Goal: Use online tool/utility

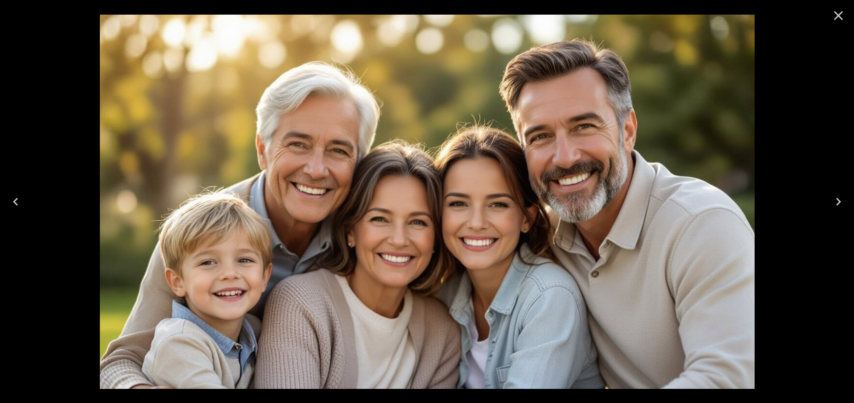
scroll to position [58, 0]
click at [832, 15] on icon "Close" at bounding box center [838, 16] width 16 height 16
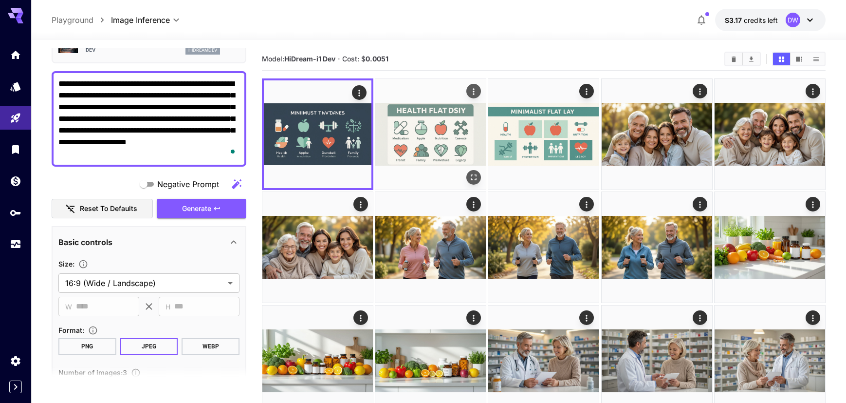
click at [435, 153] on img at bounding box center [430, 134] width 111 height 111
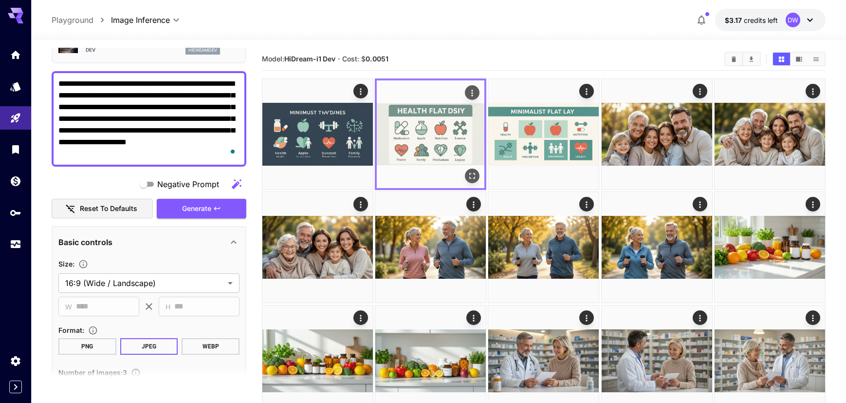
click at [471, 174] on icon "Open in fullscreen" at bounding box center [473, 176] width 10 height 10
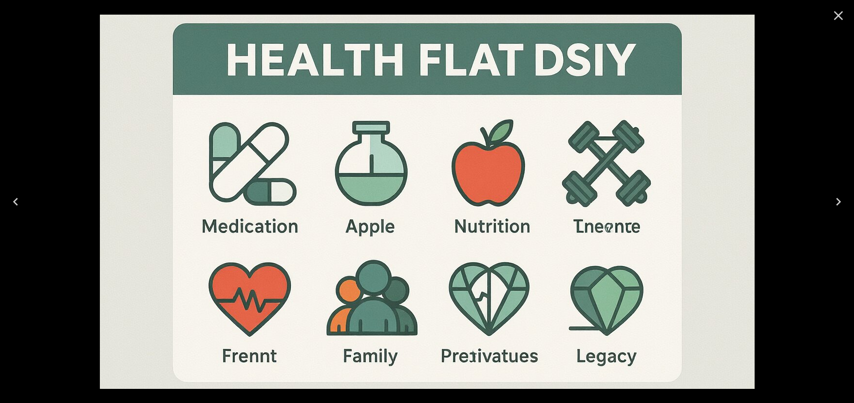
click at [840, 206] on icon "Next" at bounding box center [838, 202] width 16 height 16
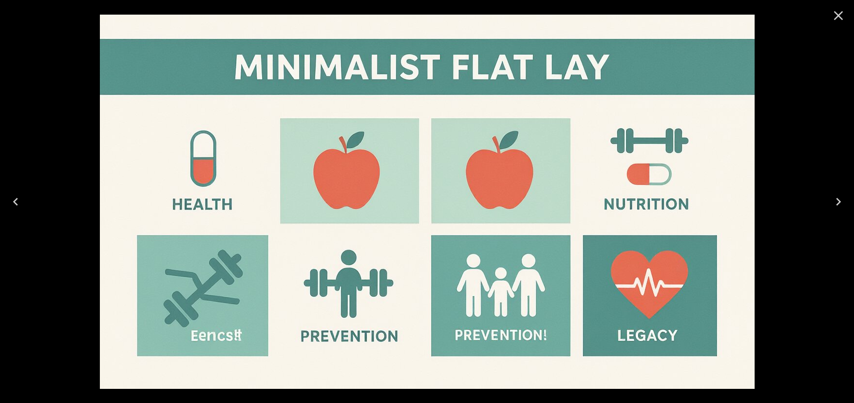
click at [832, 12] on icon "Close" at bounding box center [838, 16] width 16 height 16
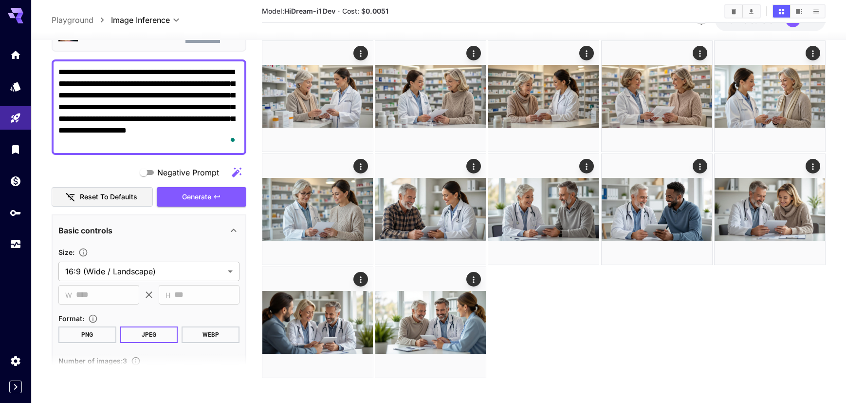
scroll to position [382, 0]
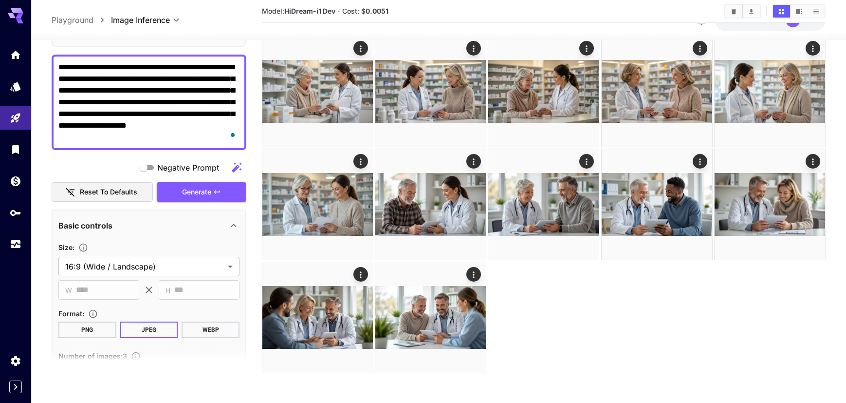
click at [104, 108] on textarea "**********" at bounding box center [148, 102] width 181 height 82
paste textarea "**********"
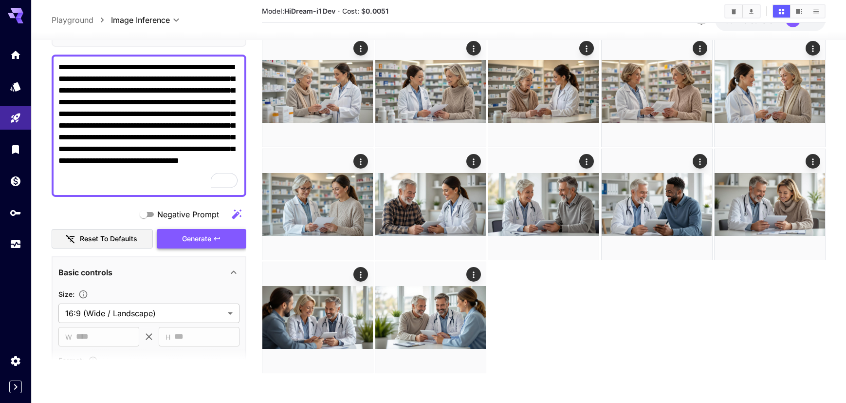
click at [187, 240] on span "Generate" at bounding box center [196, 238] width 29 height 12
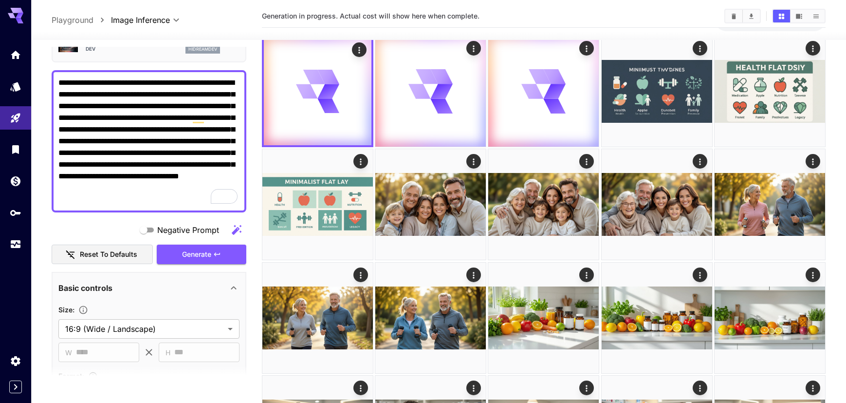
scroll to position [0, 0]
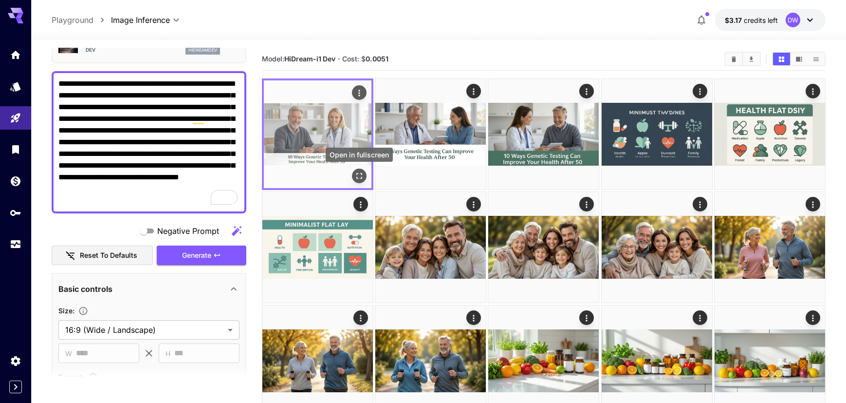
click at [359, 172] on icon "Open in fullscreen" at bounding box center [360, 176] width 10 height 10
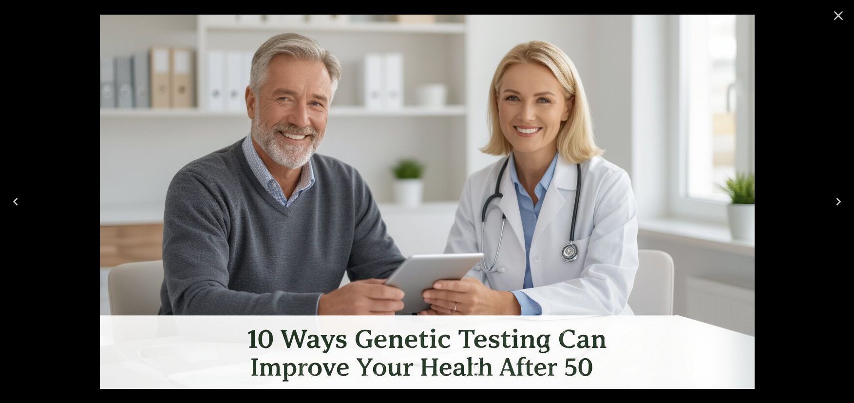
click at [834, 207] on icon "Next" at bounding box center [838, 202] width 16 height 16
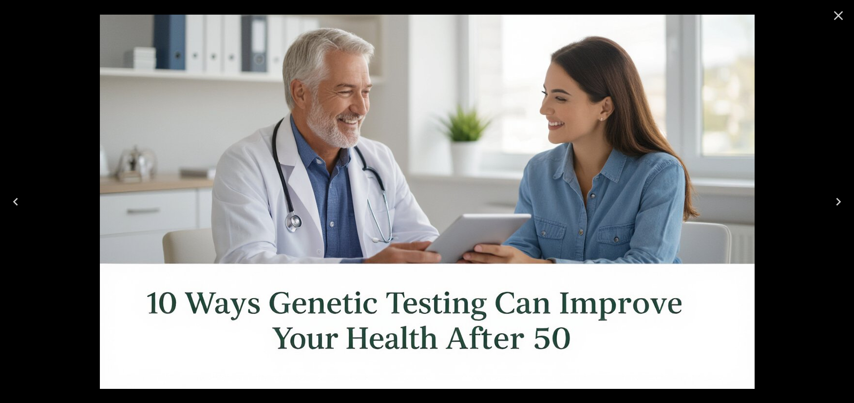
click at [834, 206] on icon "Next" at bounding box center [838, 202] width 16 height 16
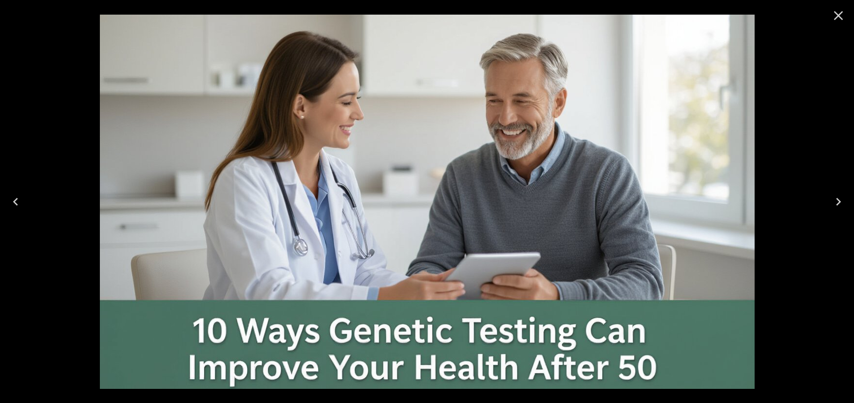
click at [25, 204] on button "Previous" at bounding box center [15, 201] width 31 height 39
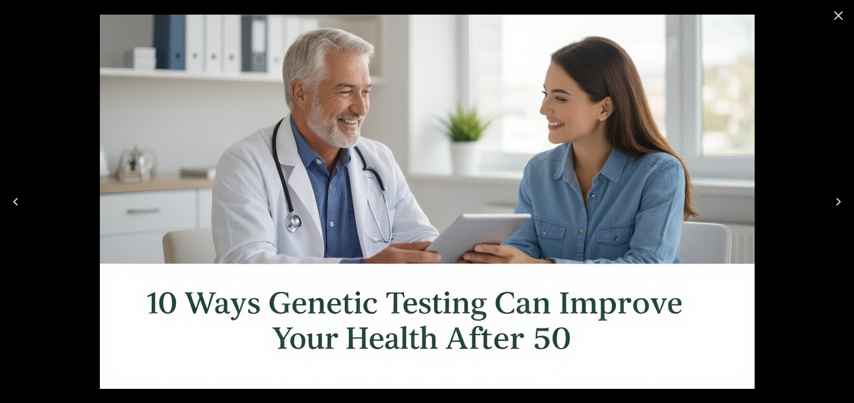
click at [25, 204] on button "Previous" at bounding box center [15, 201] width 31 height 39
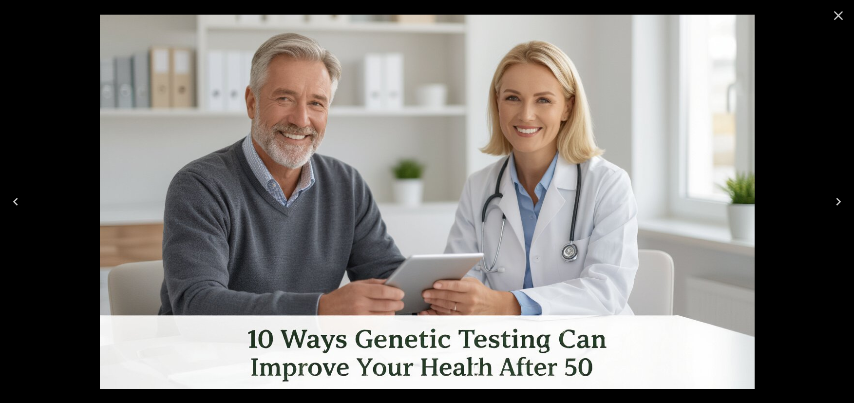
click at [834, 21] on icon "Close" at bounding box center [838, 16] width 16 height 16
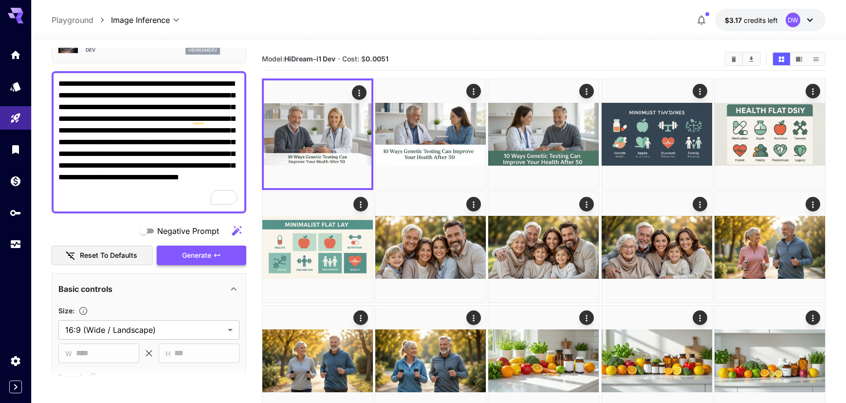
click at [187, 261] on span "Generate" at bounding box center [196, 255] width 29 height 12
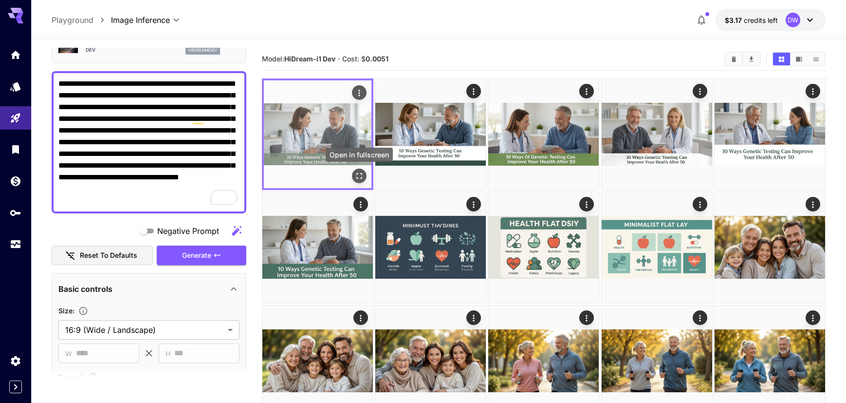
click at [357, 171] on icon "Open in fullscreen" at bounding box center [360, 176] width 10 height 10
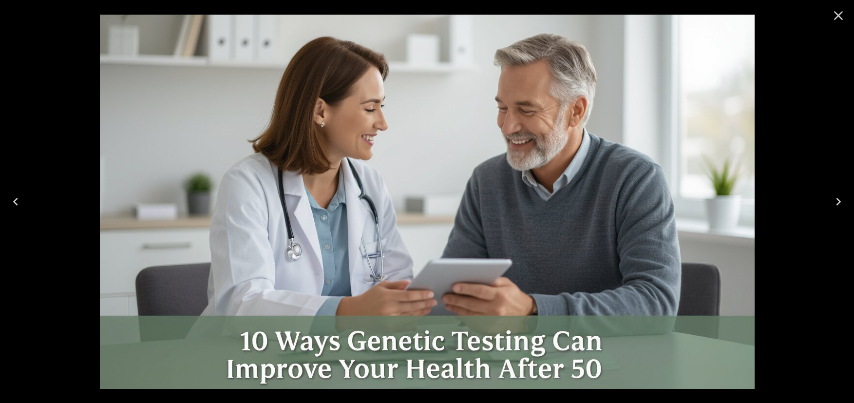
click at [842, 204] on icon "Next" at bounding box center [838, 202] width 16 height 16
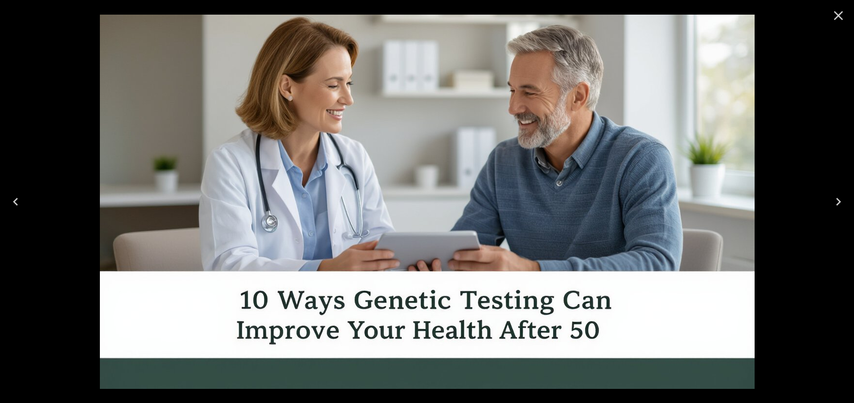
click at [838, 199] on icon "Next" at bounding box center [838, 202] width 5 height 8
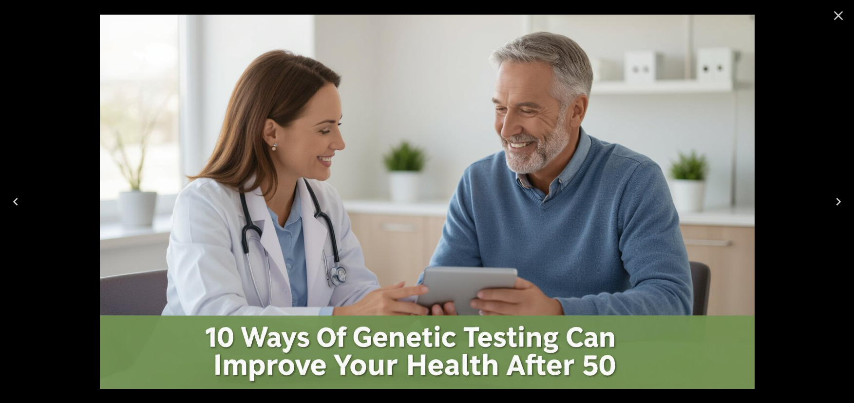
click at [835, 16] on icon "Close" at bounding box center [838, 16] width 16 height 16
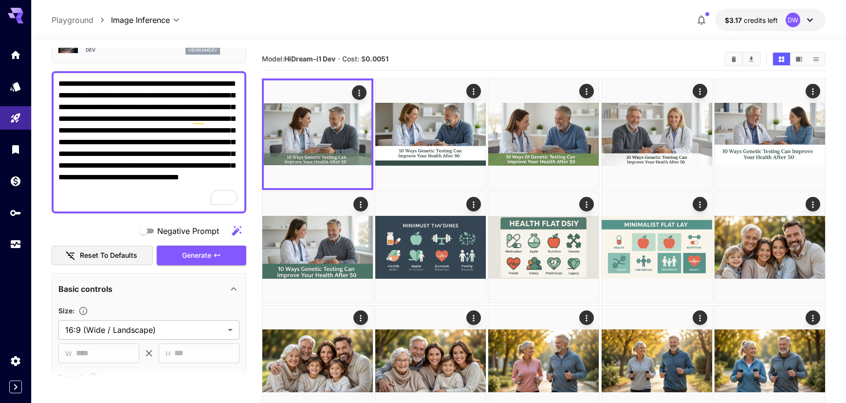
click at [153, 150] on textarea "**********" at bounding box center [148, 142] width 181 height 129
paste textarea "To enrich screen reader interactions, please activate Accessibility in Grammarl…"
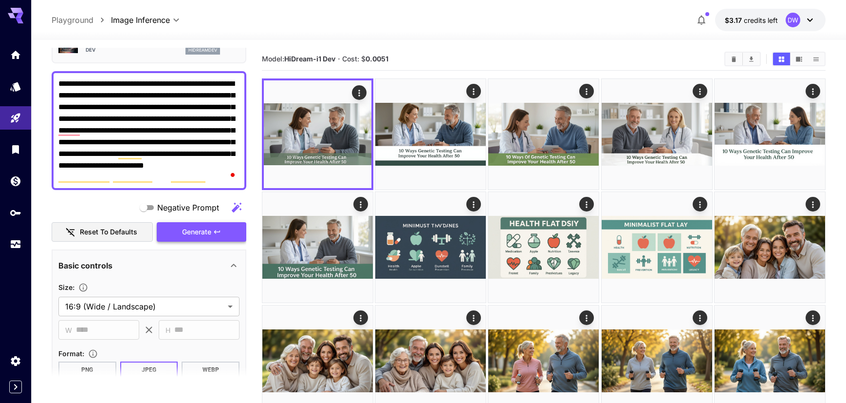
click at [192, 232] on span "Generate" at bounding box center [196, 232] width 29 height 12
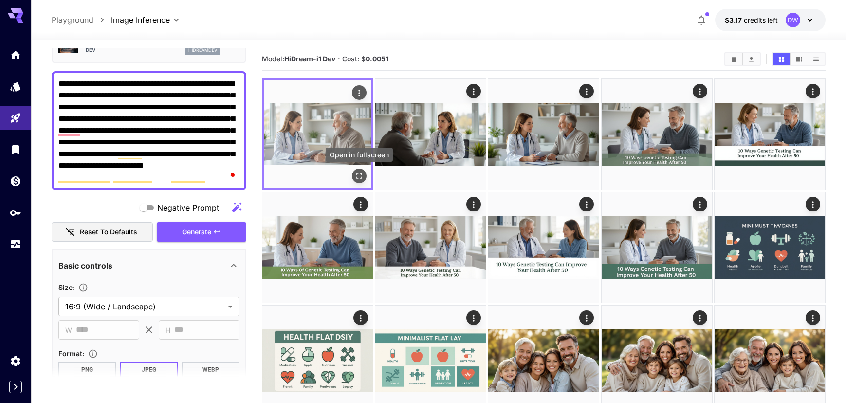
click at [359, 174] on icon "Open in fullscreen" at bounding box center [360, 176] width 10 height 10
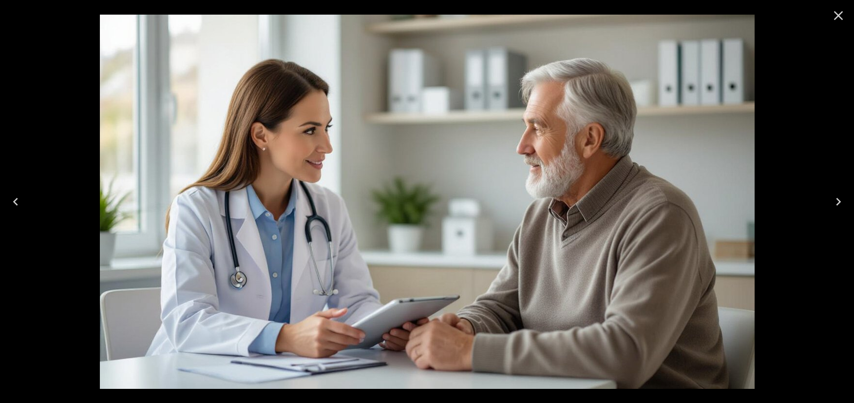
click at [834, 205] on icon "Next" at bounding box center [838, 202] width 16 height 16
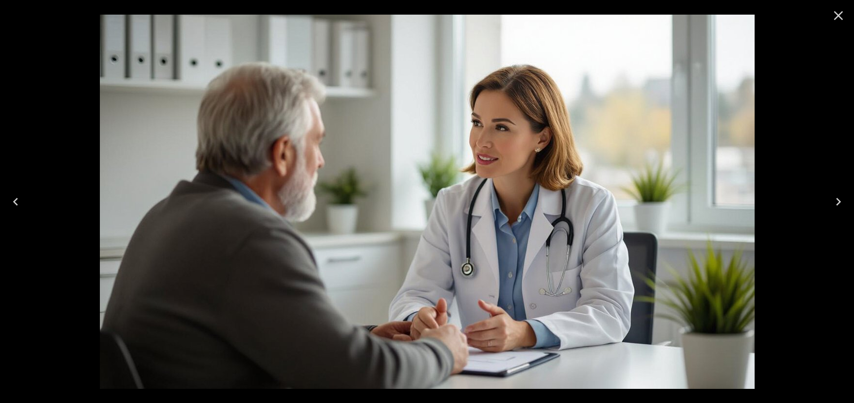
click at [834, 205] on icon "Next" at bounding box center [838, 202] width 16 height 16
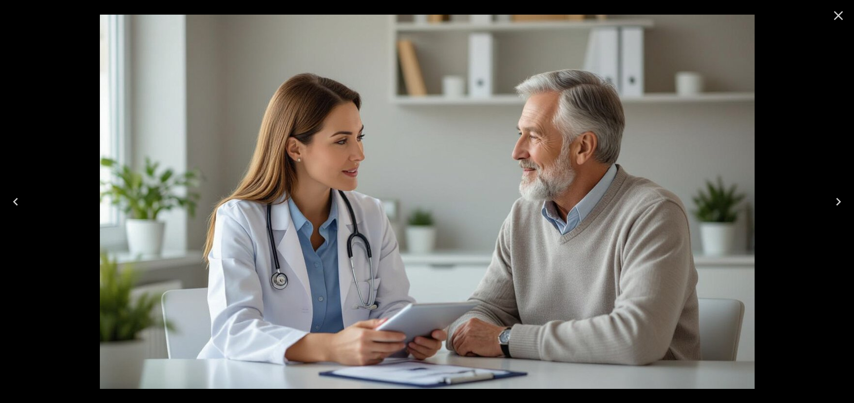
click at [842, 14] on icon "Close" at bounding box center [838, 16] width 16 height 16
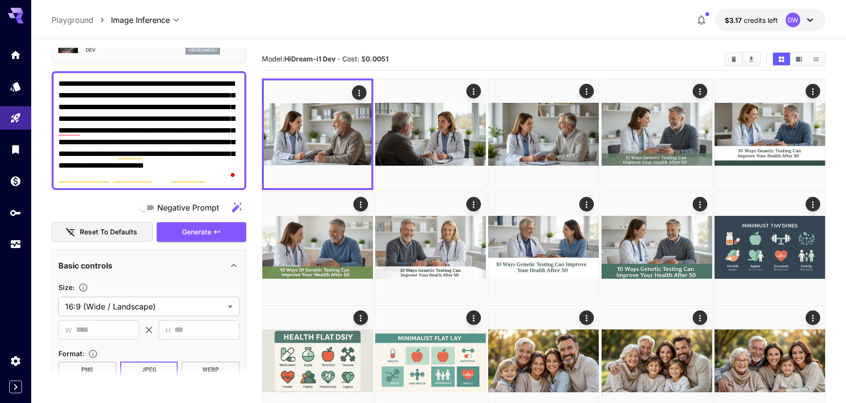
click at [139, 111] on textarea "**********" at bounding box center [148, 130] width 181 height 105
paste textarea "To enrich screen reader interactions, please activate Accessibility in Grammarl…"
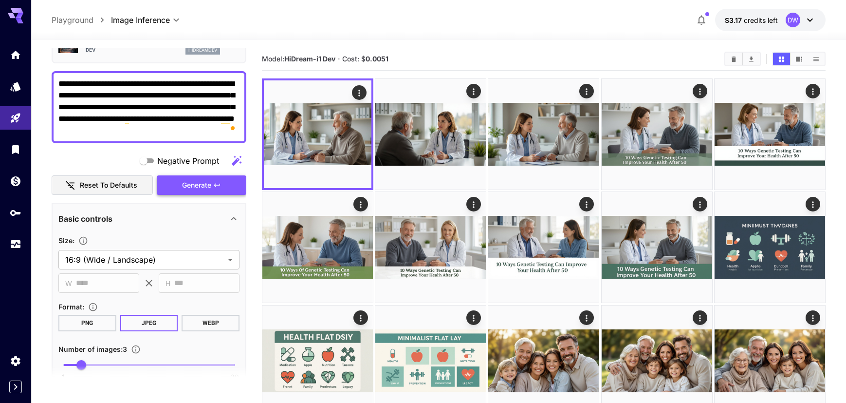
type textarea "**********"
click at [191, 188] on span "Generate" at bounding box center [196, 185] width 29 height 12
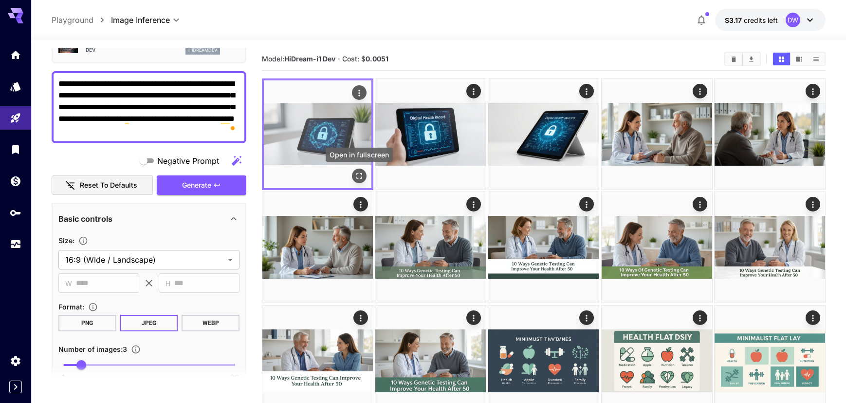
click at [361, 172] on icon "Open in fullscreen" at bounding box center [360, 176] width 10 height 10
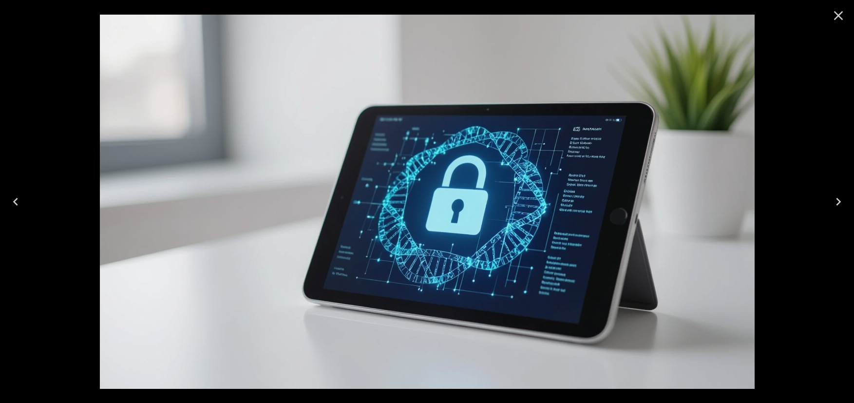
click at [833, 201] on icon "Next" at bounding box center [838, 202] width 16 height 16
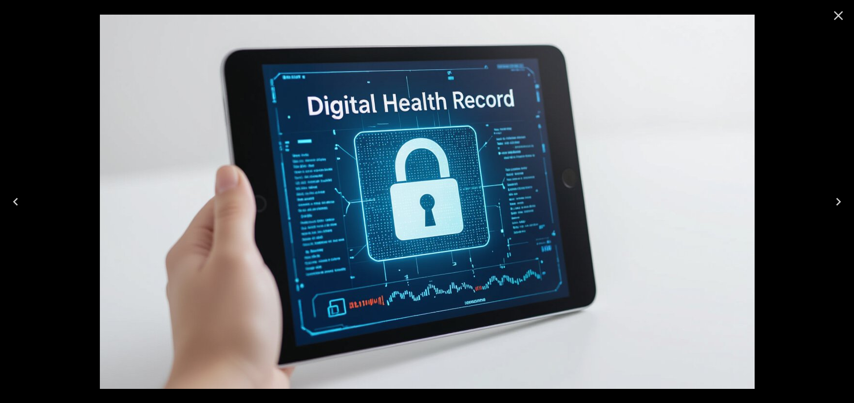
click at [833, 201] on icon "Next" at bounding box center [838, 202] width 16 height 16
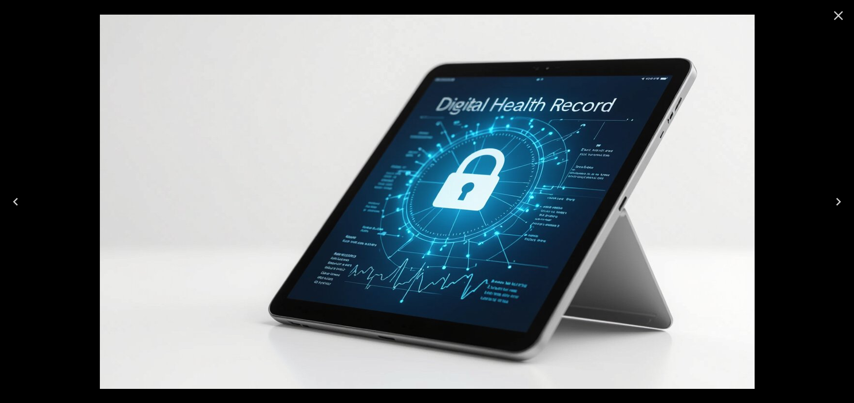
click at [18, 205] on icon "Previous" at bounding box center [16, 202] width 16 height 16
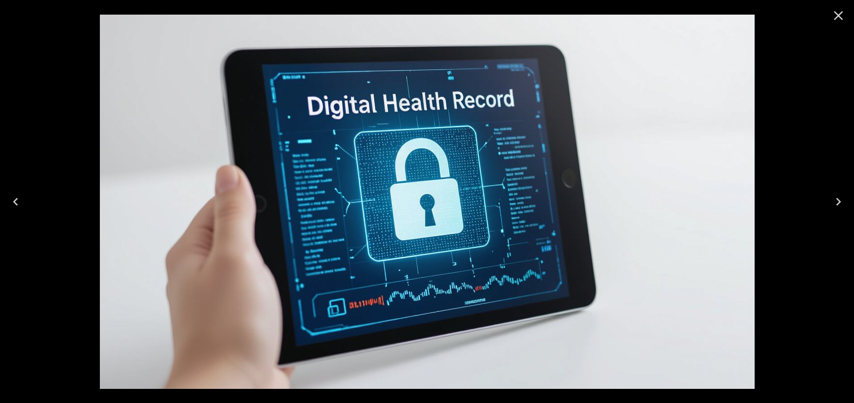
click at [18, 205] on icon "Previous" at bounding box center [16, 202] width 16 height 16
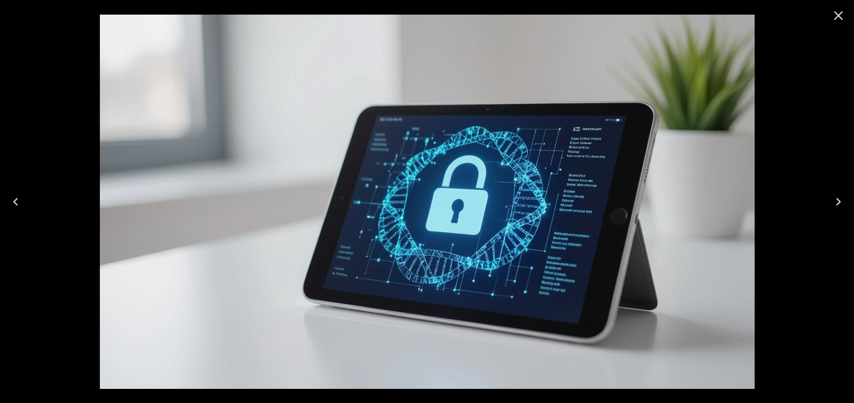
click at [836, 204] on icon "Next" at bounding box center [838, 202] width 5 height 8
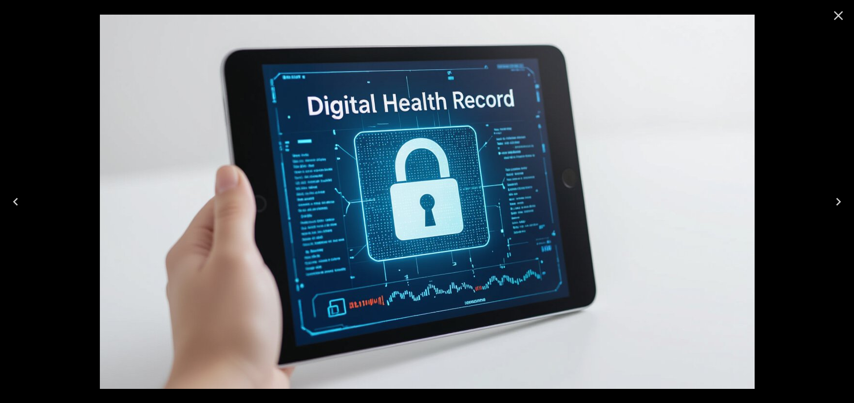
click at [834, 197] on icon "Next" at bounding box center [838, 202] width 16 height 16
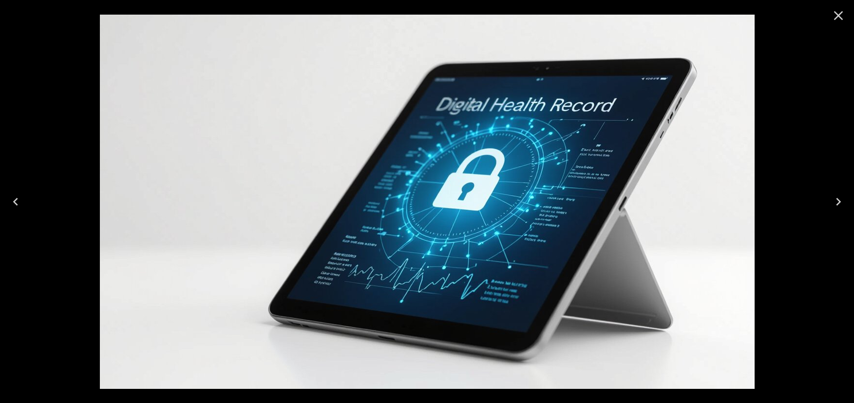
click at [836, 14] on icon "Close" at bounding box center [838, 15] width 9 height 9
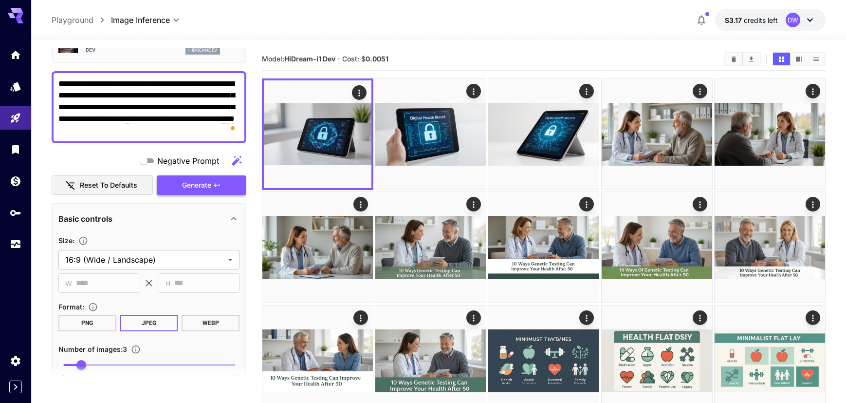
click at [191, 183] on span "Generate" at bounding box center [196, 185] width 29 height 12
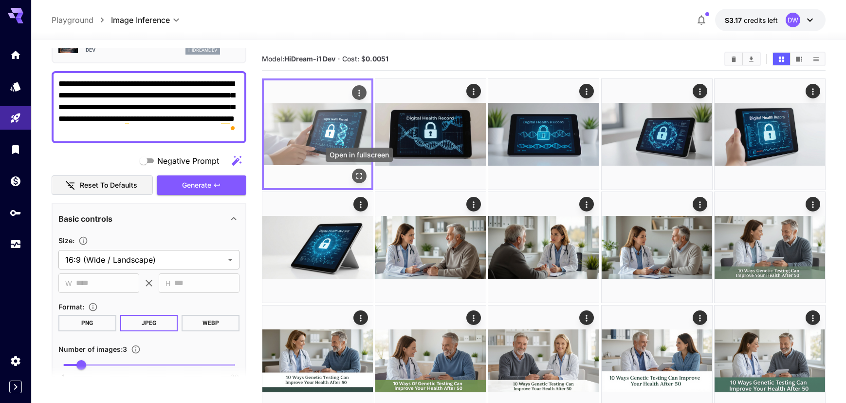
click at [357, 172] on icon "Open in fullscreen" at bounding box center [360, 176] width 10 height 10
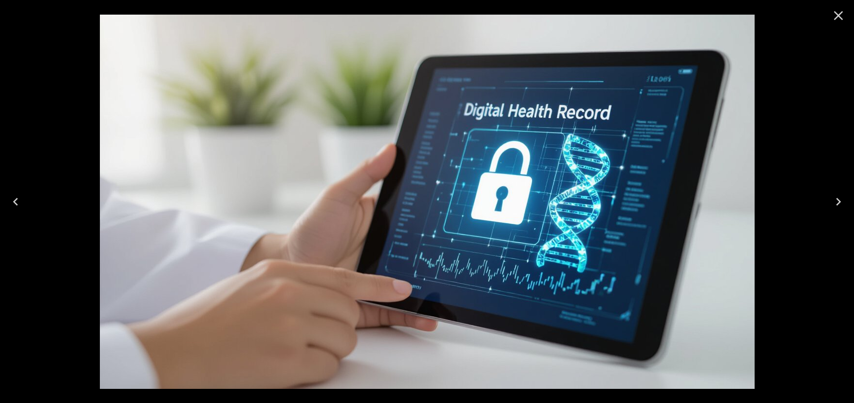
click at [843, 202] on icon "Next" at bounding box center [838, 202] width 16 height 16
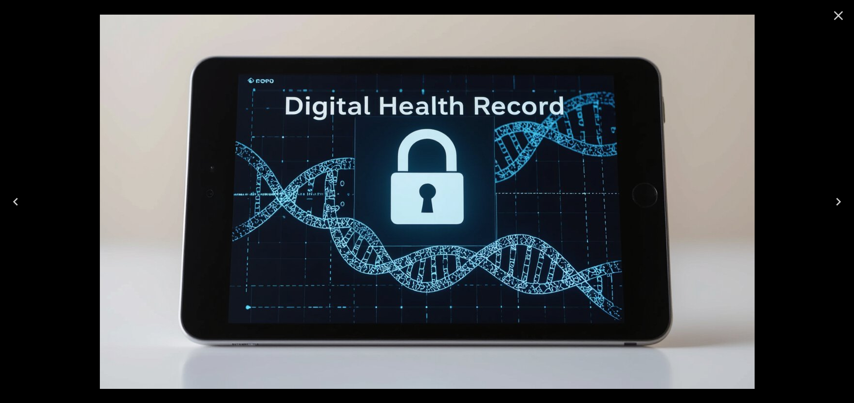
click at [848, 204] on button "Next" at bounding box center [838, 201] width 31 height 39
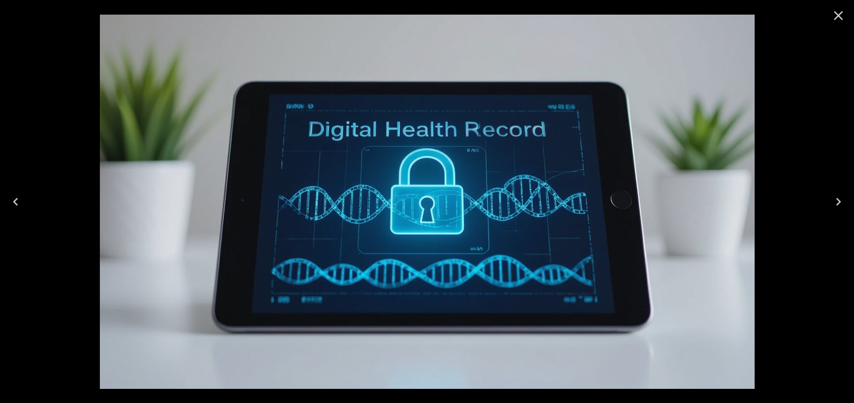
click at [831, 17] on icon "Close" at bounding box center [838, 16] width 16 height 16
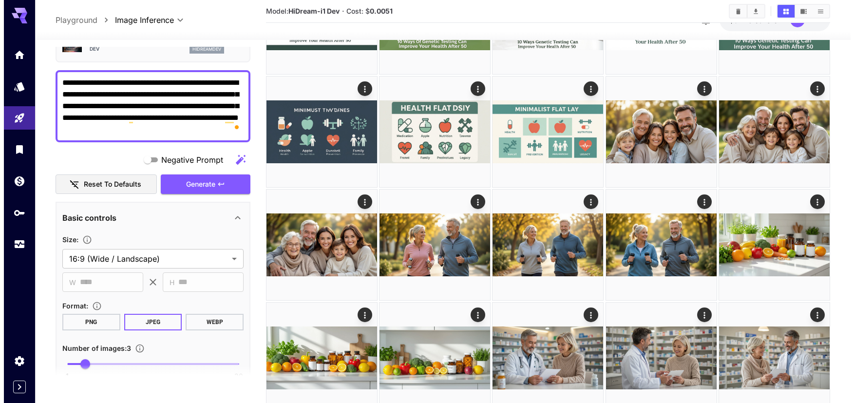
scroll to position [352, 0]
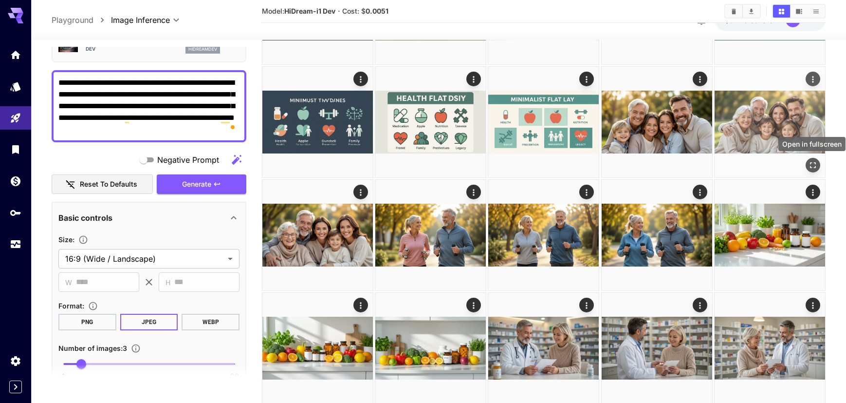
click at [818, 163] on button "Open in fullscreen" at bounding box center [813, 165] width 15 height 15
